Goal: Task Accomplishment & Management: Manage account settings

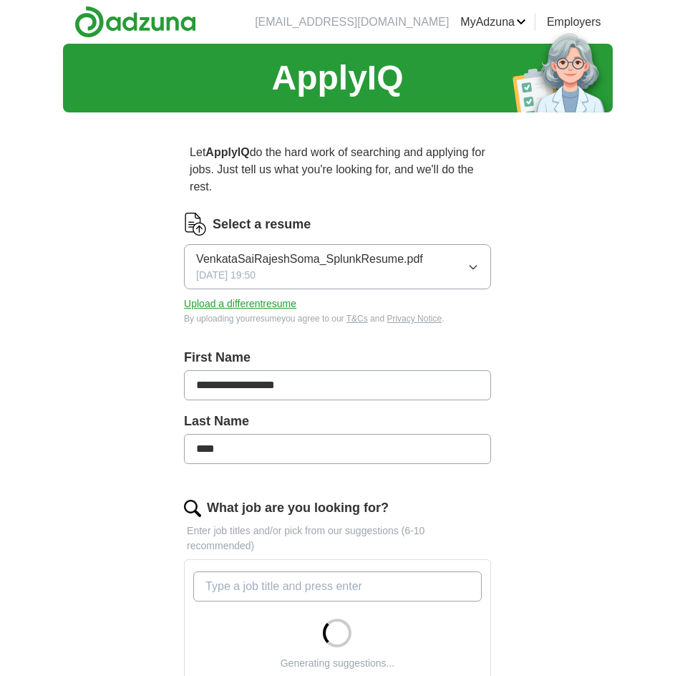
click at [478, 261] on icon "button" at bounding box center [472, 266] width 11 height 11
drag, startPoint x: 598, startPoint y: 285, endPoint x: 518, endPoint y: 274, distance: 80.2
click at [598, 284] on div "**********" at bounding box center [338, 544] width 550 height 1001
click at [263, 303] on button "Upload a different resume" at bounding box center [240, 303] width 112 height 15
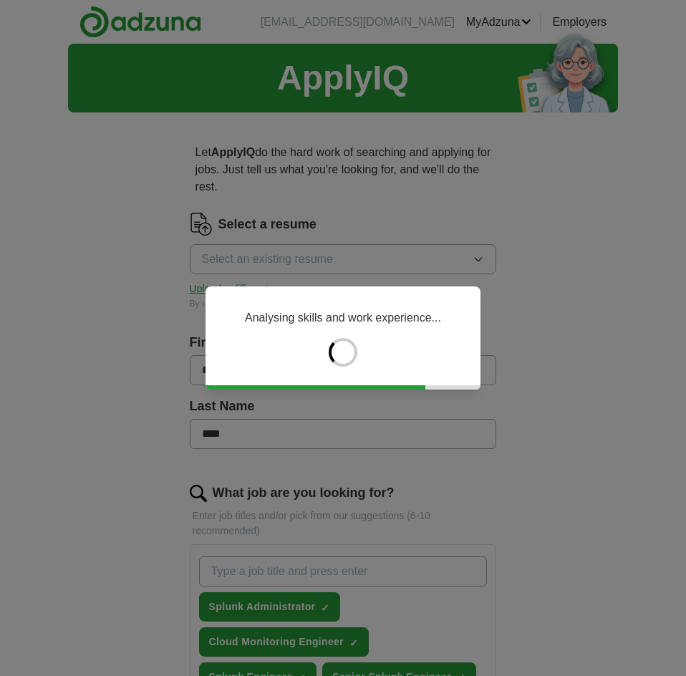
drag, startPoint x: 382, startPoint y: 397, endPoint x: 434, endPoint y: 433, distance: 63.3
click at [434, 433] on div "Analysing skills and work experience..." at bounding box center [343, 338] width 686 height 676
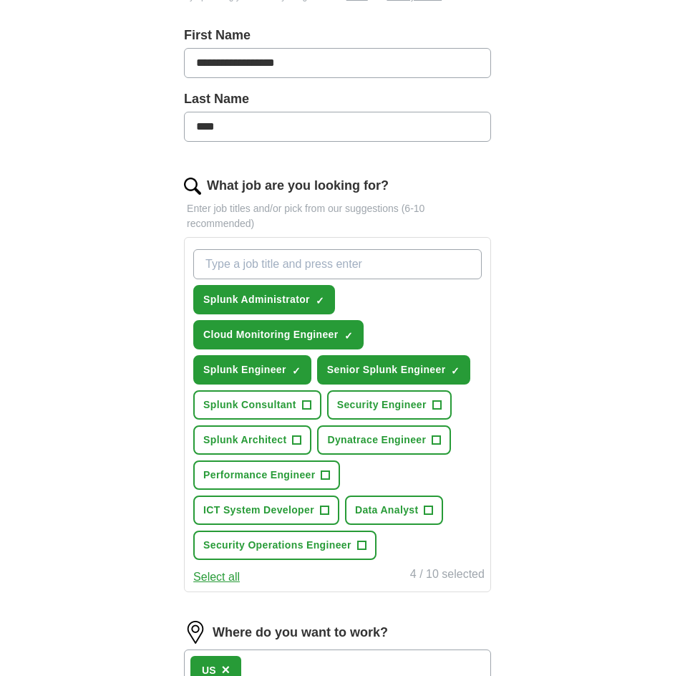
scroll to position [501, 0]
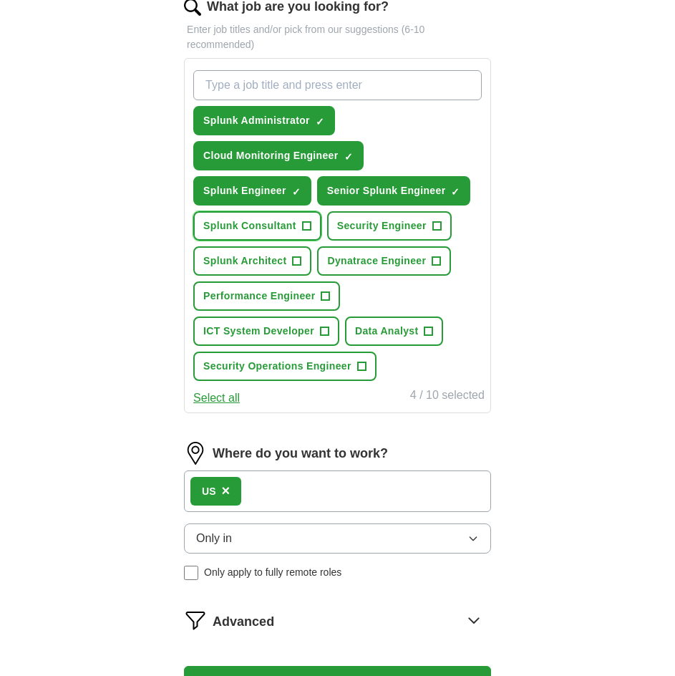
click at [256, 233] on span "Splunk Consultant" at bounding box center [249, 225] width 93 height 15
click at [283, 252] on button "Splunk Architect +" at bounding box center [252, 260] width 118 height 29
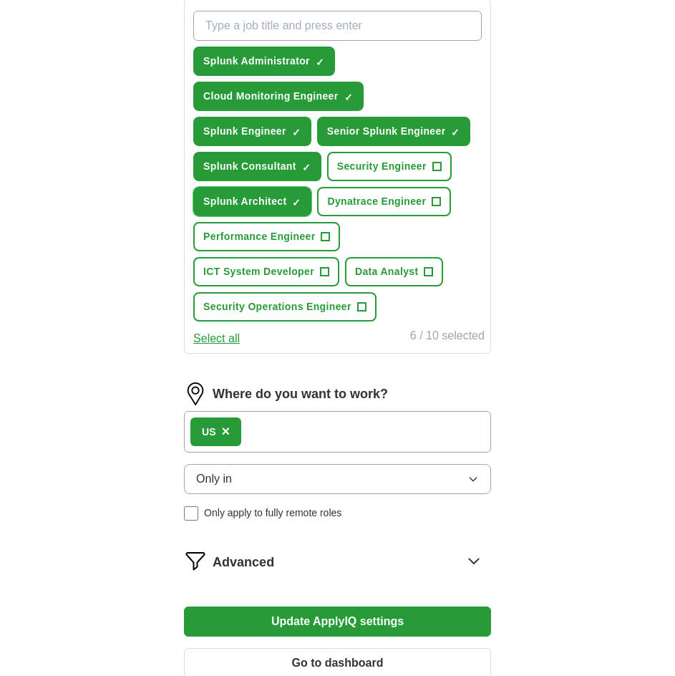
scroll to position [429, 0]
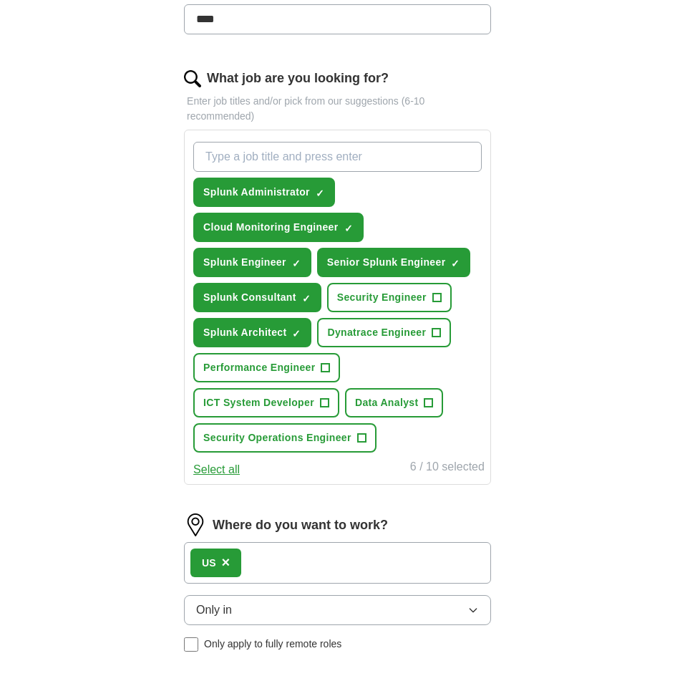
click at [224, 467] on button "Select all" at bounding box center [216, 469] width 47 height 17
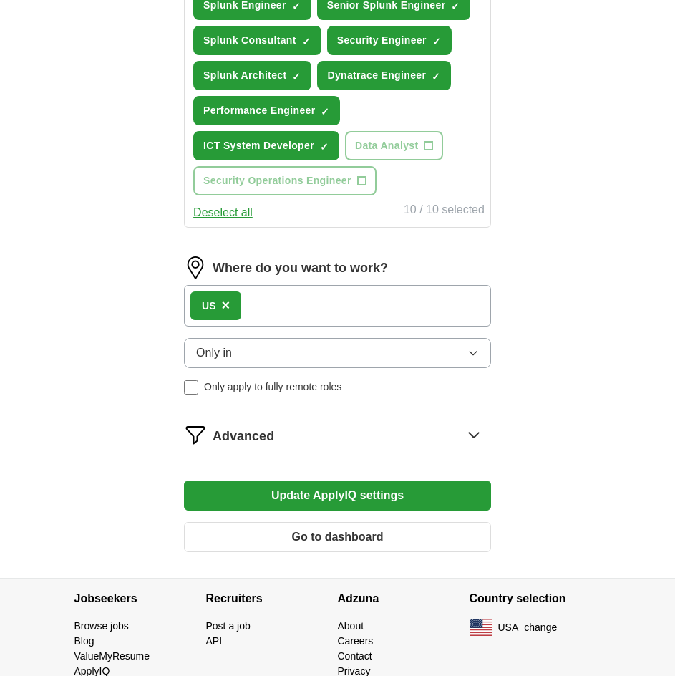
scroll to position [733, 0]
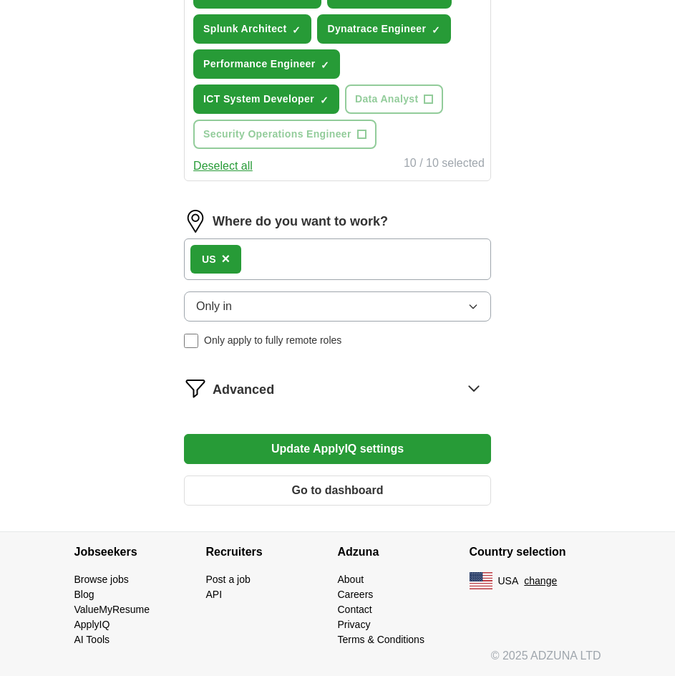
click at [362, 445] on button "Update ApplyIQ settings" at bounding box center [337, 449] width 307 height 30
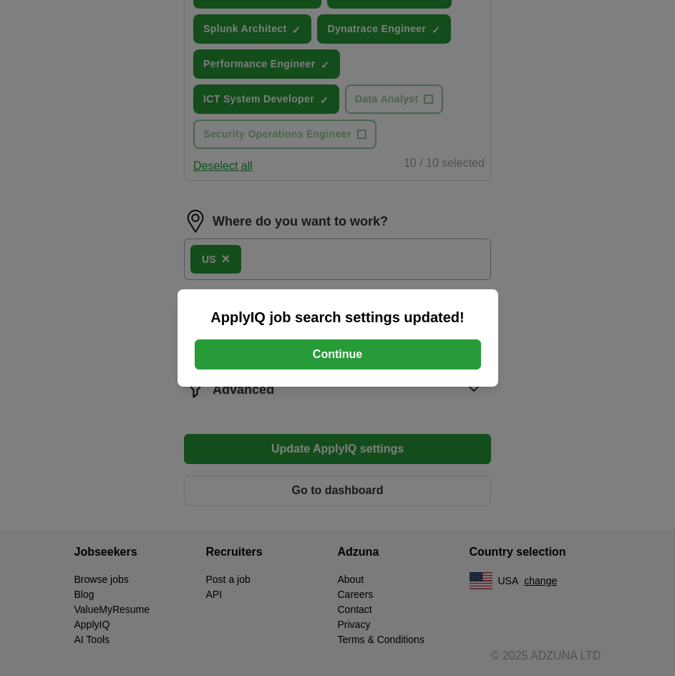
click at [331, 351] on button "Continue" at bounding box center [338, 354] width 286 height 30
